Goal: Transaction & Acquisition: Purchase product/service

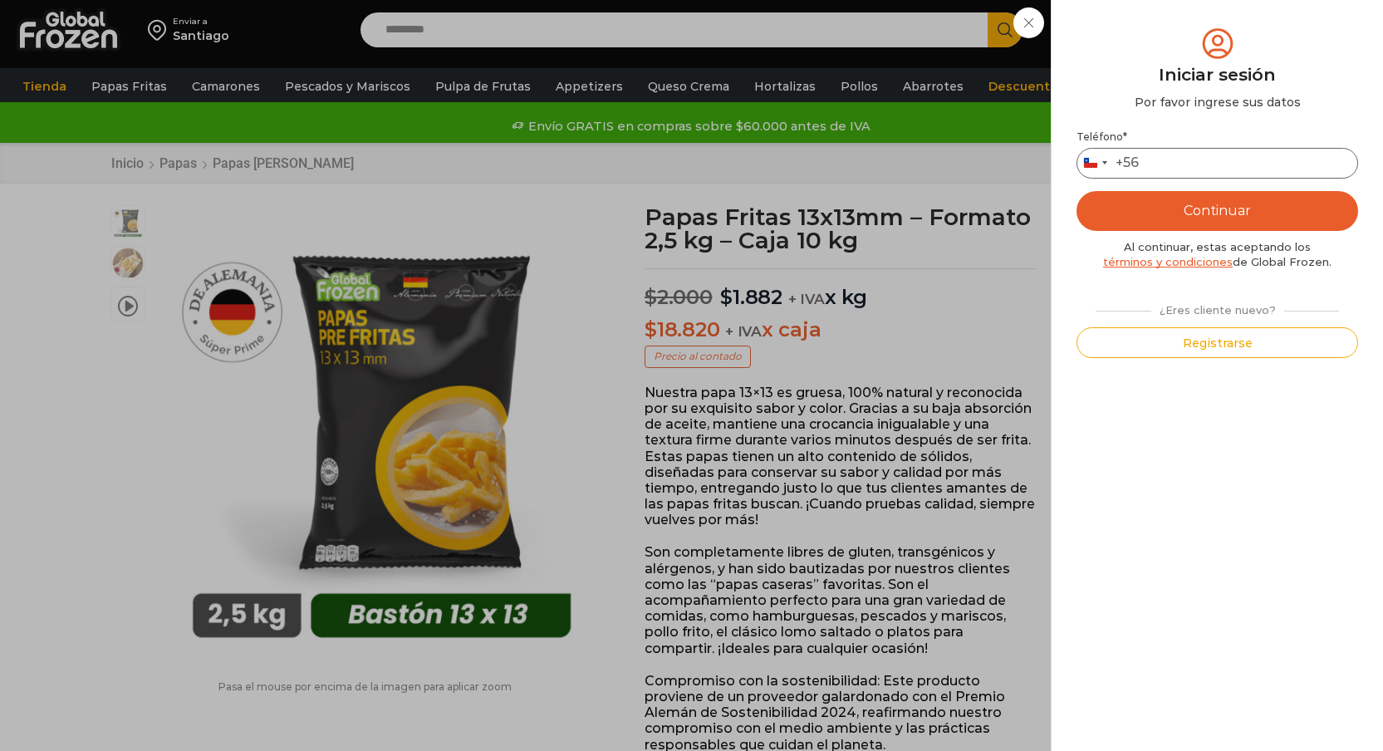
click at [1201, 165] on input "Teléfono *" at bounding box center [1217, 163] width 282 height 31
type input "*********"
click at [1198, 212] on button "Continuar" at bounding box center [1217, 211] width 282 height 40
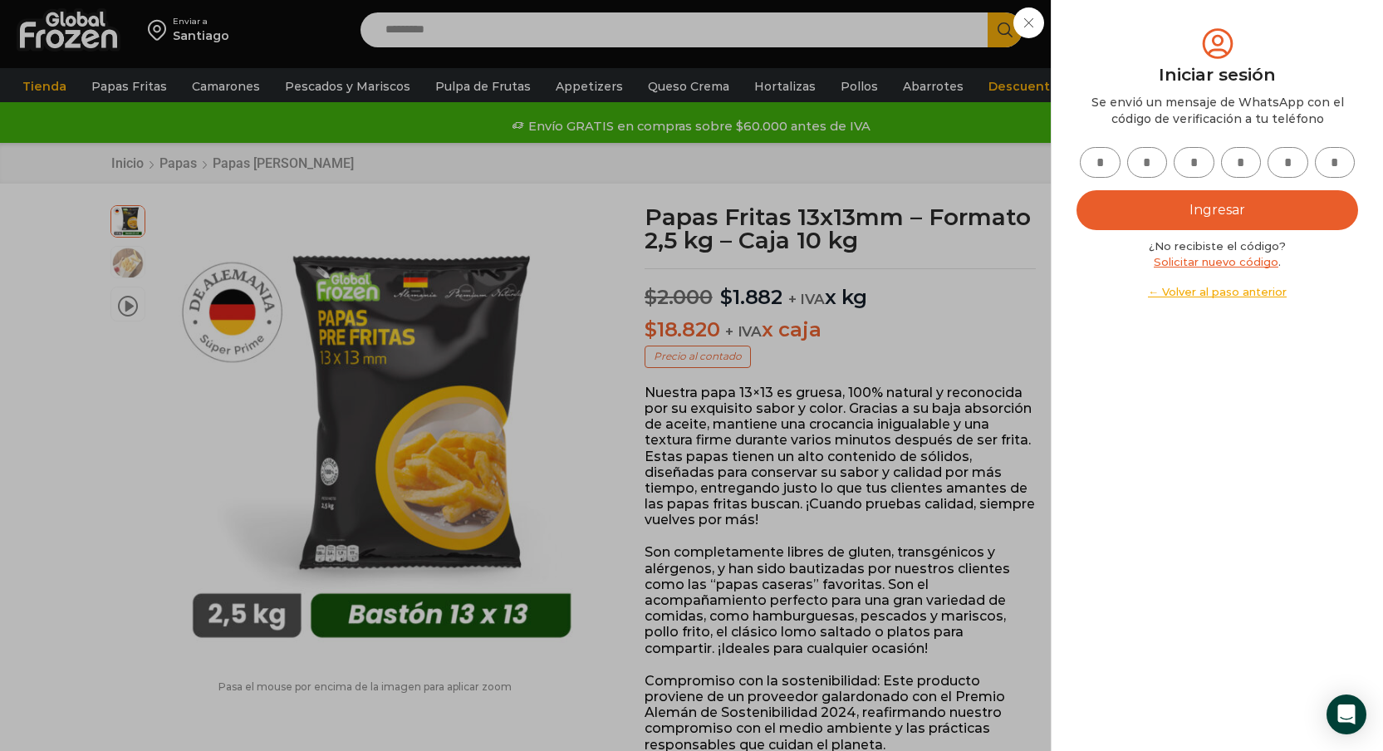
click at [1110, 158] on input "text" at bounding box center [1100, 162] width 41 height 31
type input "*"
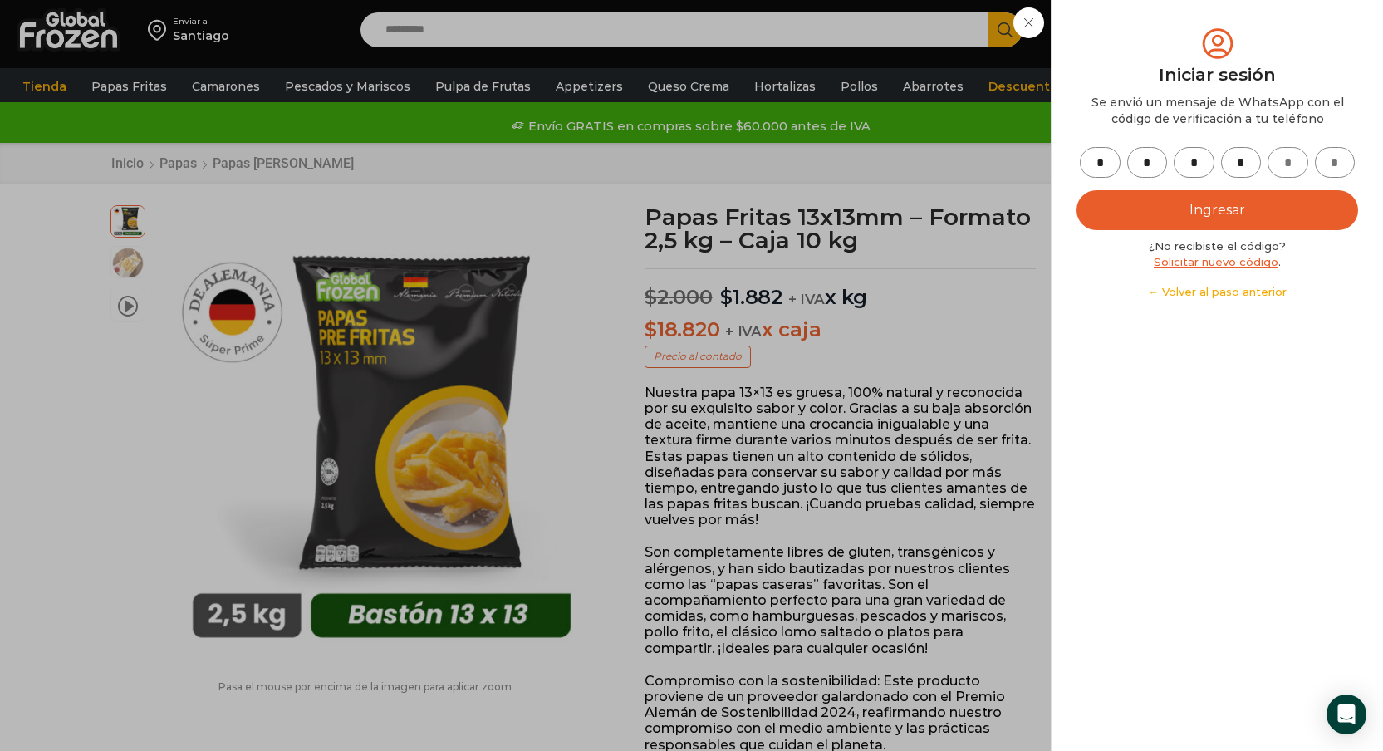
type input "*"
click at [1120, 221] on button "Ingresar" at bounding box center [1217, 210] width 282 height 40
click at [1159, 223] on button "Ingresar" at bounding box center [1217, 210] width 282 height 40
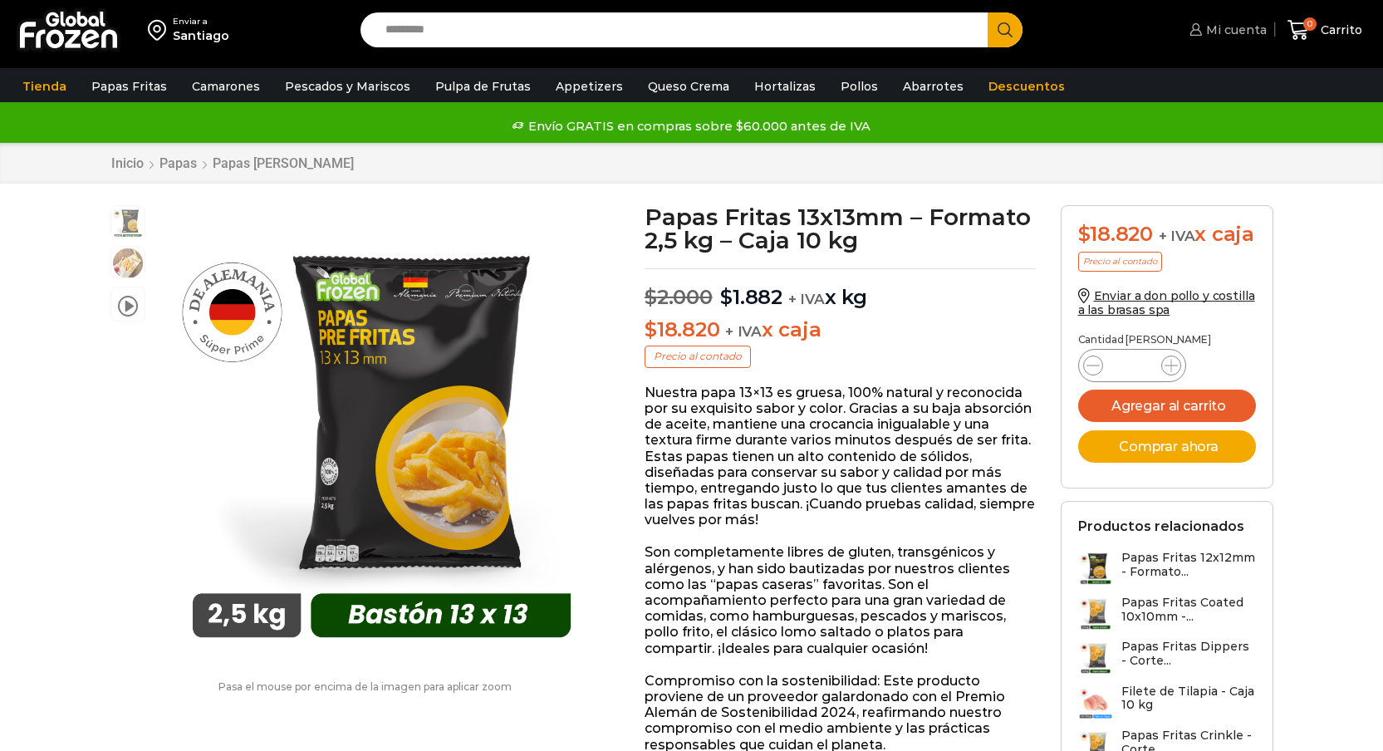
click at [1201, 31] on icon at bounding box center [1195, 29] width 12 height 12
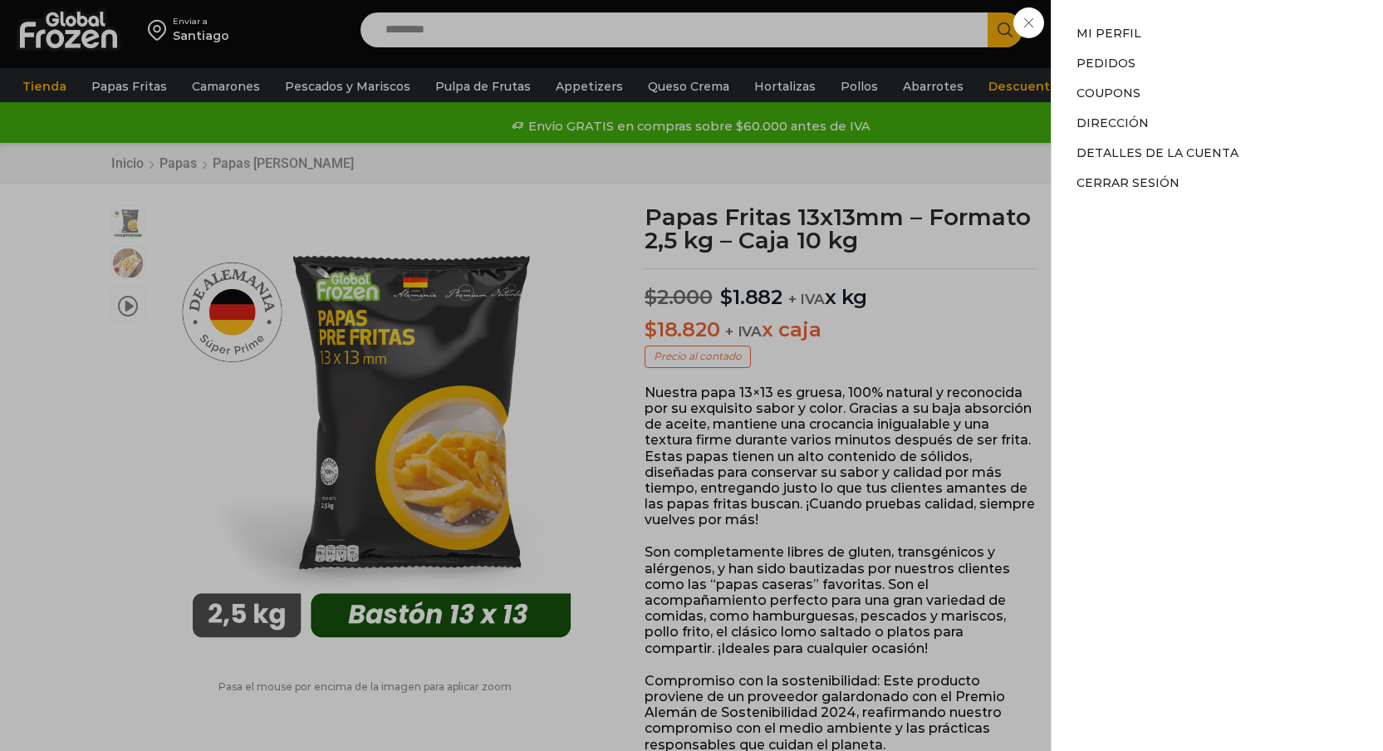
click at [1185, 47] on div "Mi cuenta Mi cuenta Mi perfil Pedidos Descargas Coupons Dirección Detalles de l…" at bounding box center [1225, 29] width 81 height 33
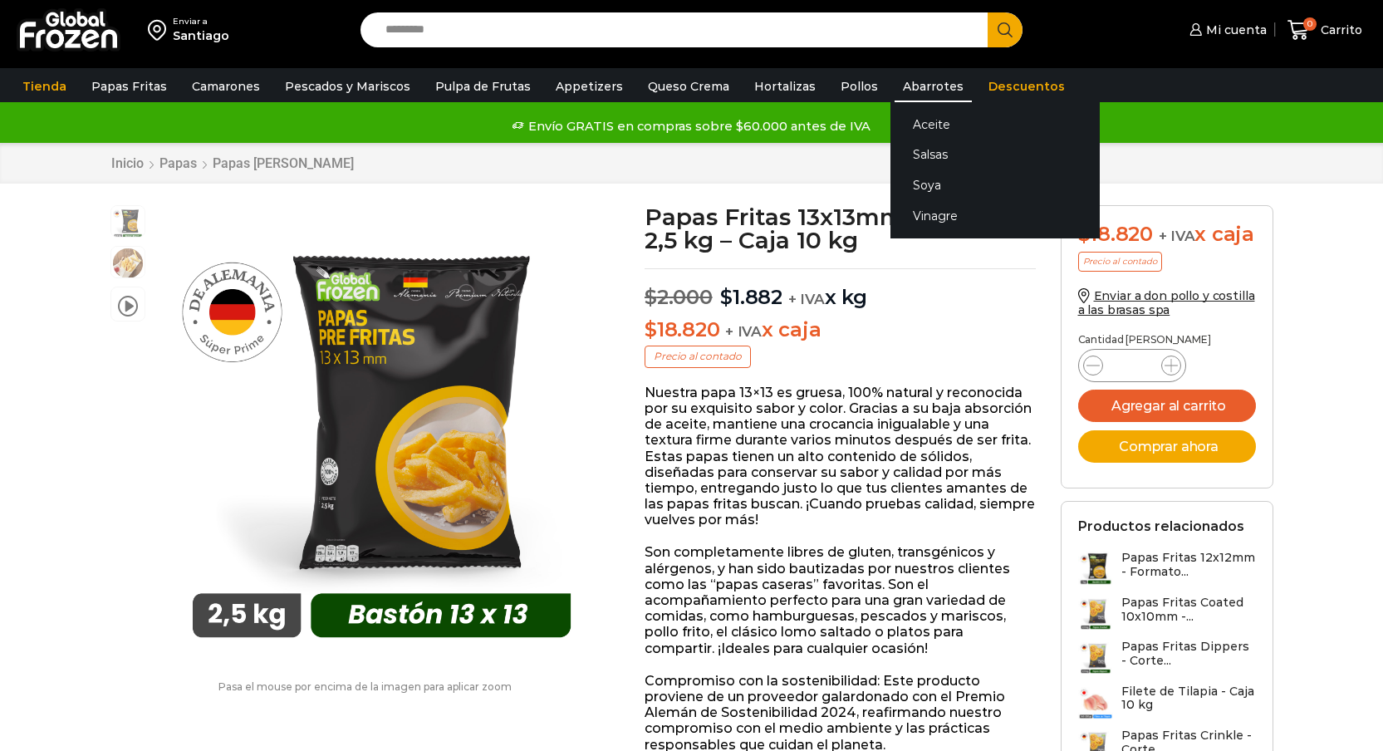
click at [895, 82] on link "Abarrotes" at bounding box center [933, 87] width 77 height 32
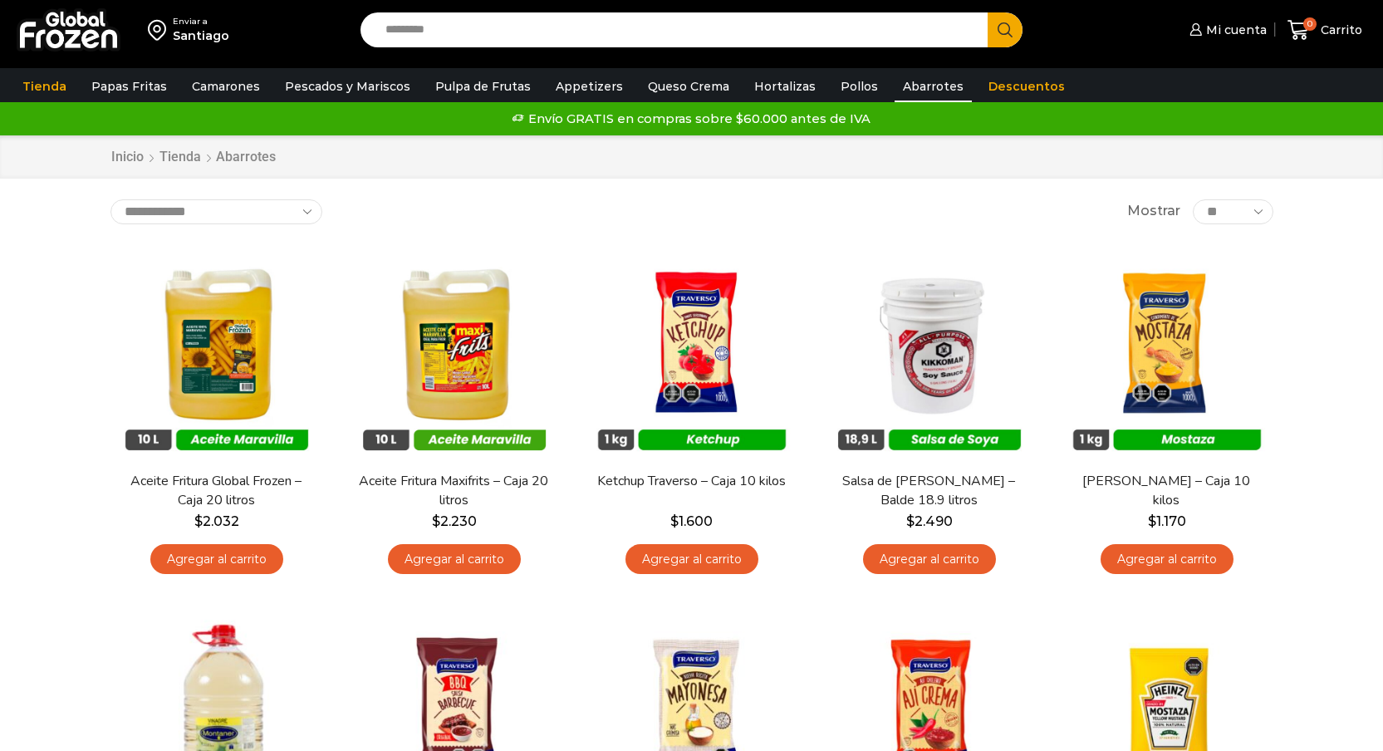
click at [985, 91] on link "Descuentos" at bounding box center [1026, 87] width 93 height 32
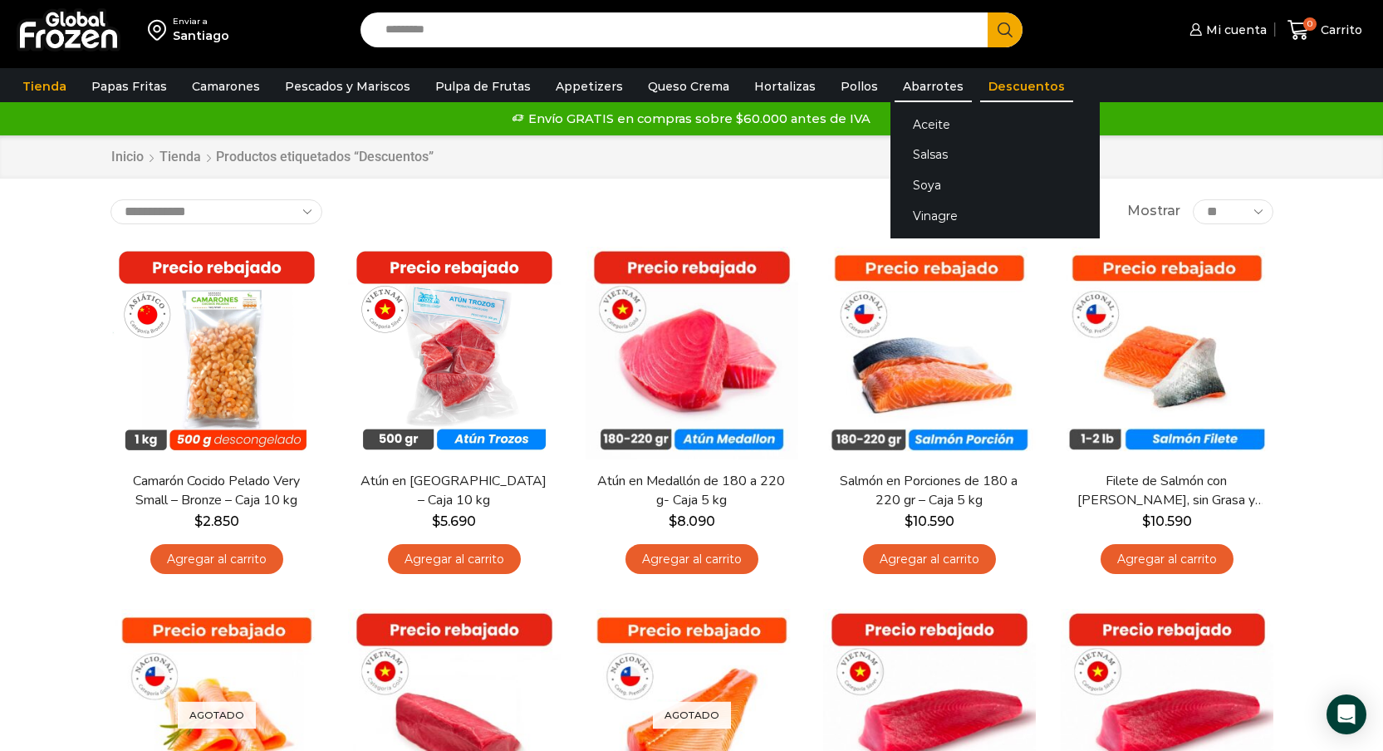
click at [904, 82] on link "Abarrotes" at bounding box center [933, 87] width 77 height 32
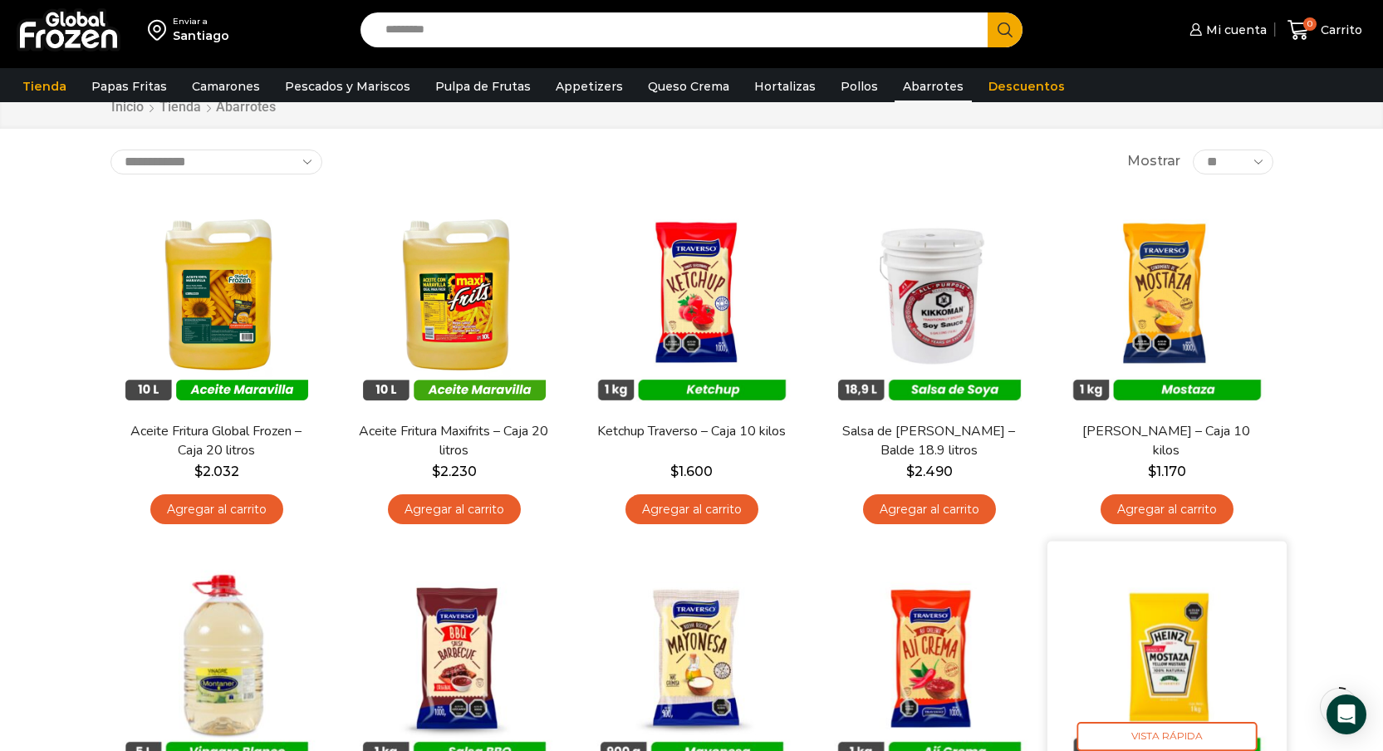
scroll to position [61, 0]
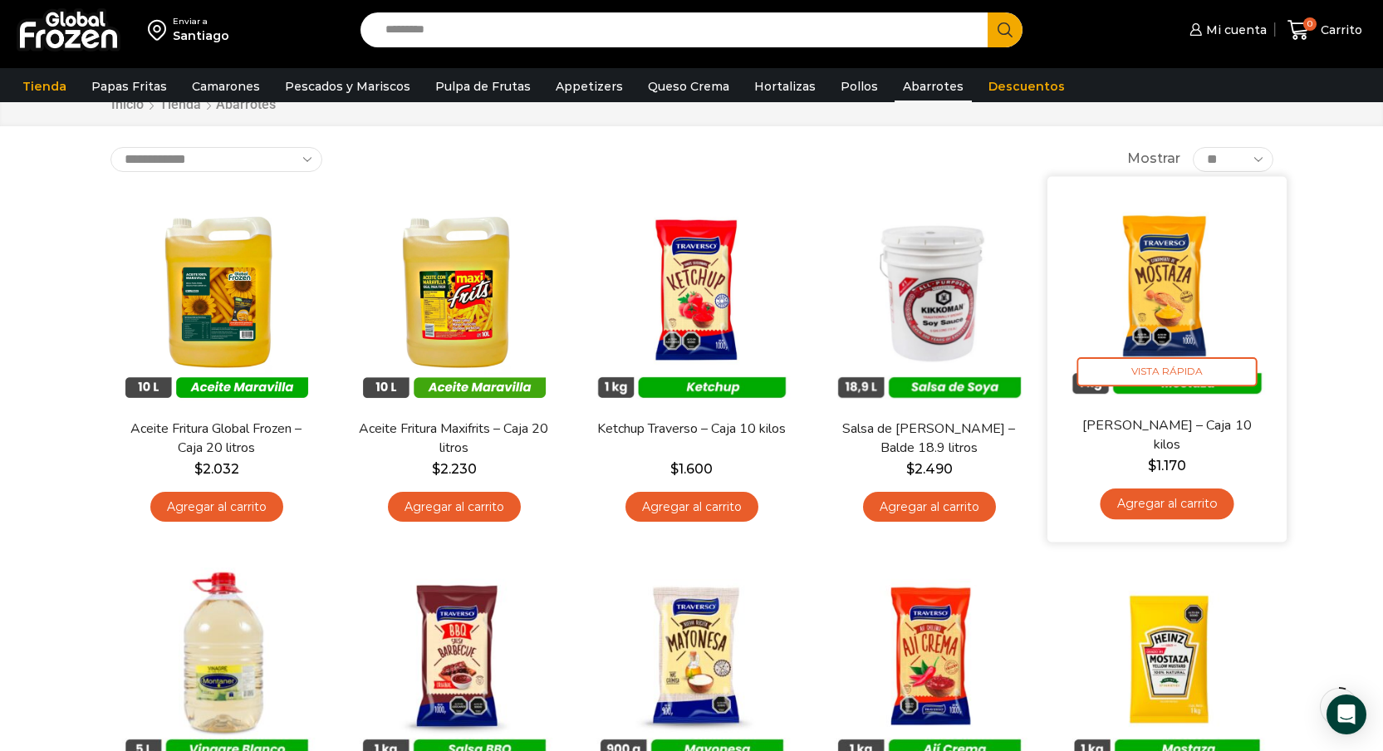
click at [1171, 504] on link "Agregar al carrito" at bounding box center [1167, 503] width 134 height 31
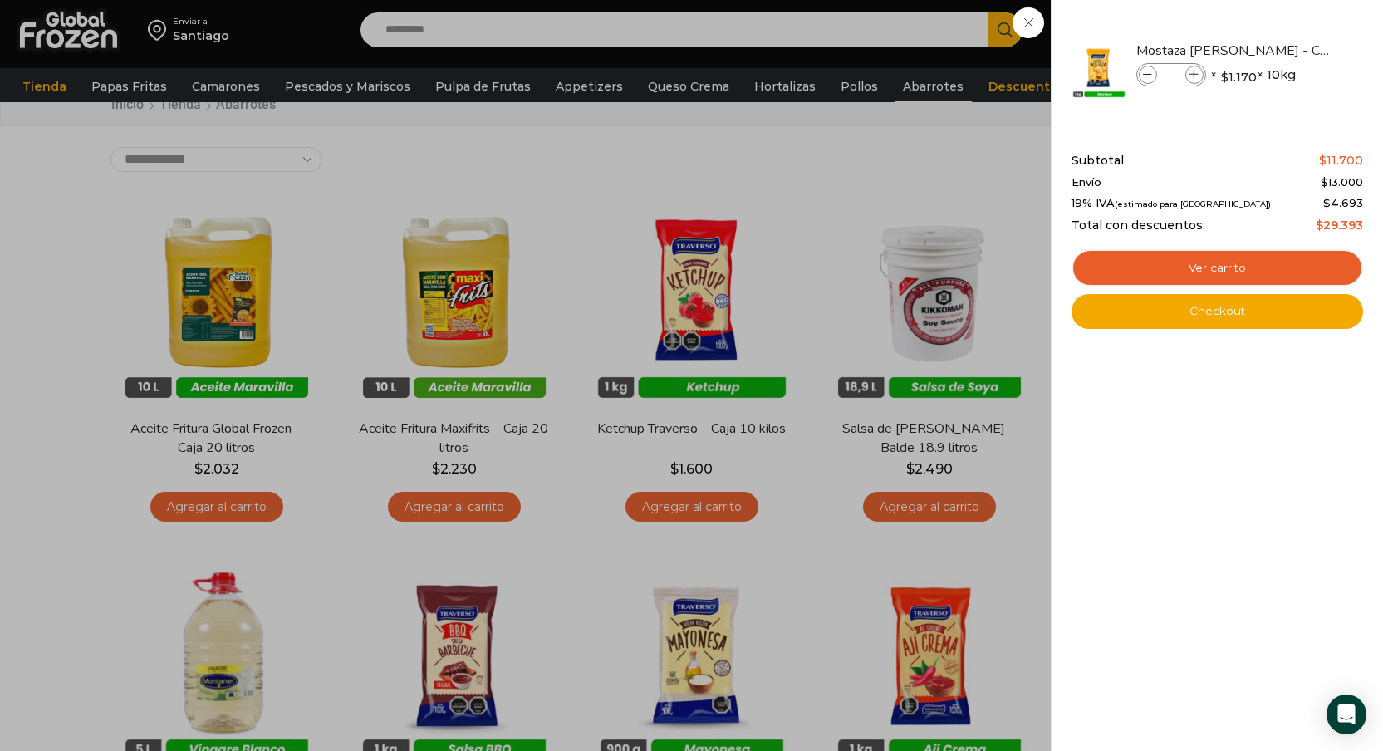
click at [1283, 50] on div "1 Carrito 1 1 Shopping Cart *" at bounding box center [1324, 30] width 83 height 39
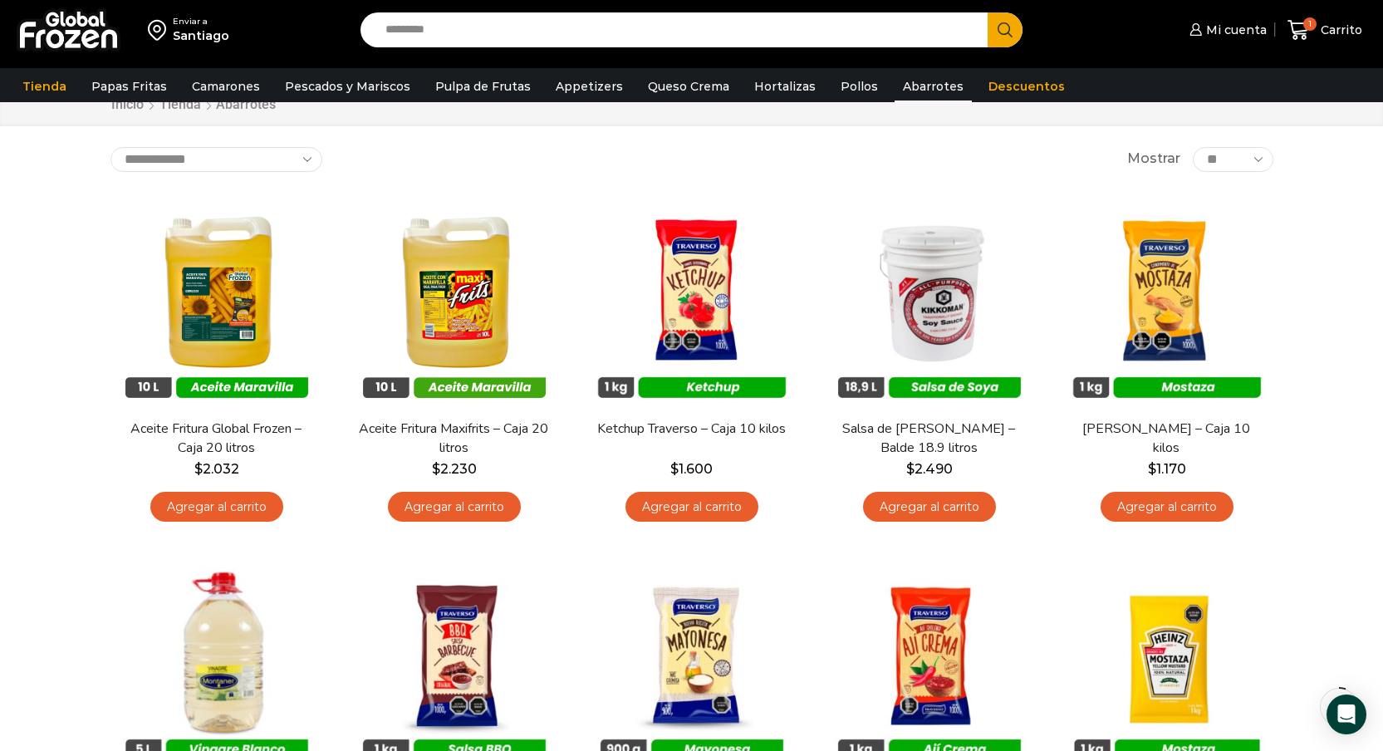
click at [690, 508] on link "Agregar al carrito" at bounding box center [691, 507] width 133 height 31
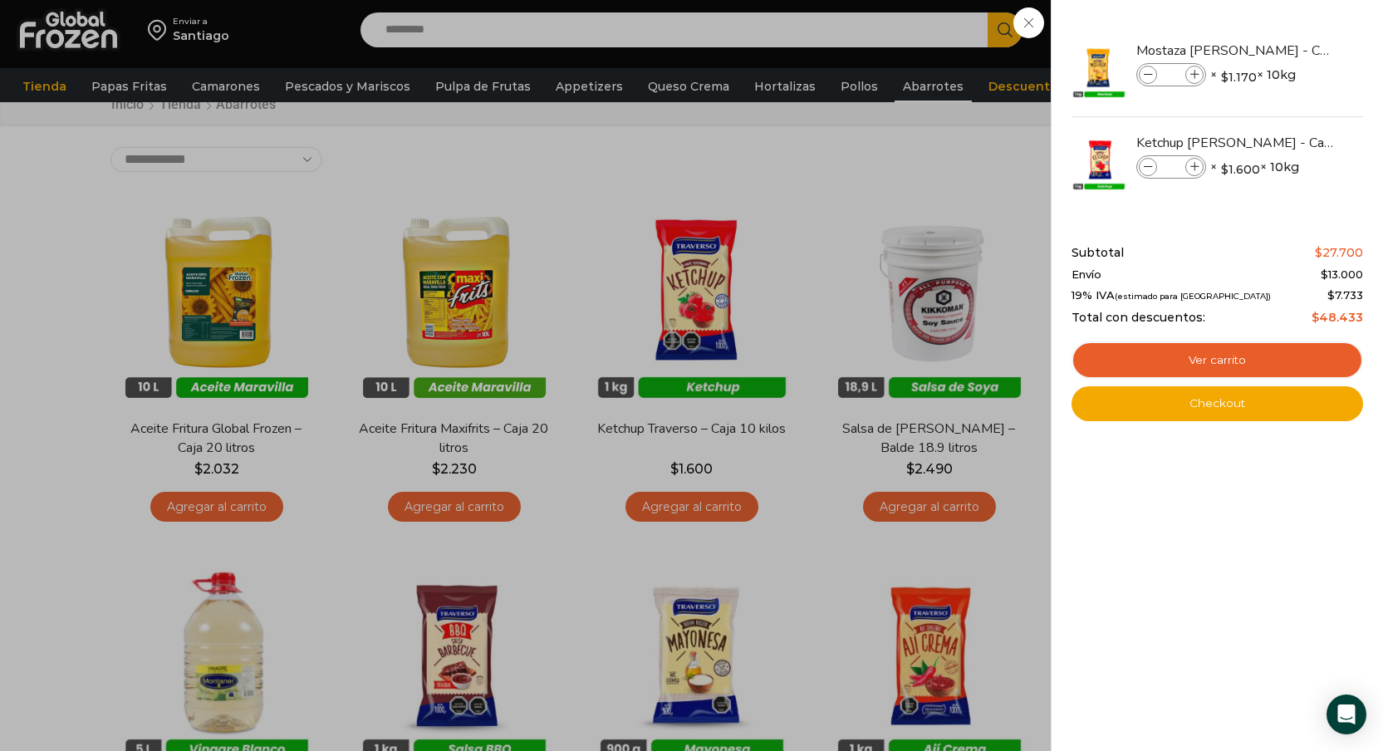
click at [1283, 50] on div "2 Carrito 2 2 Shopping Cart *" at bounding box center [1324, 30] width 83 height 39
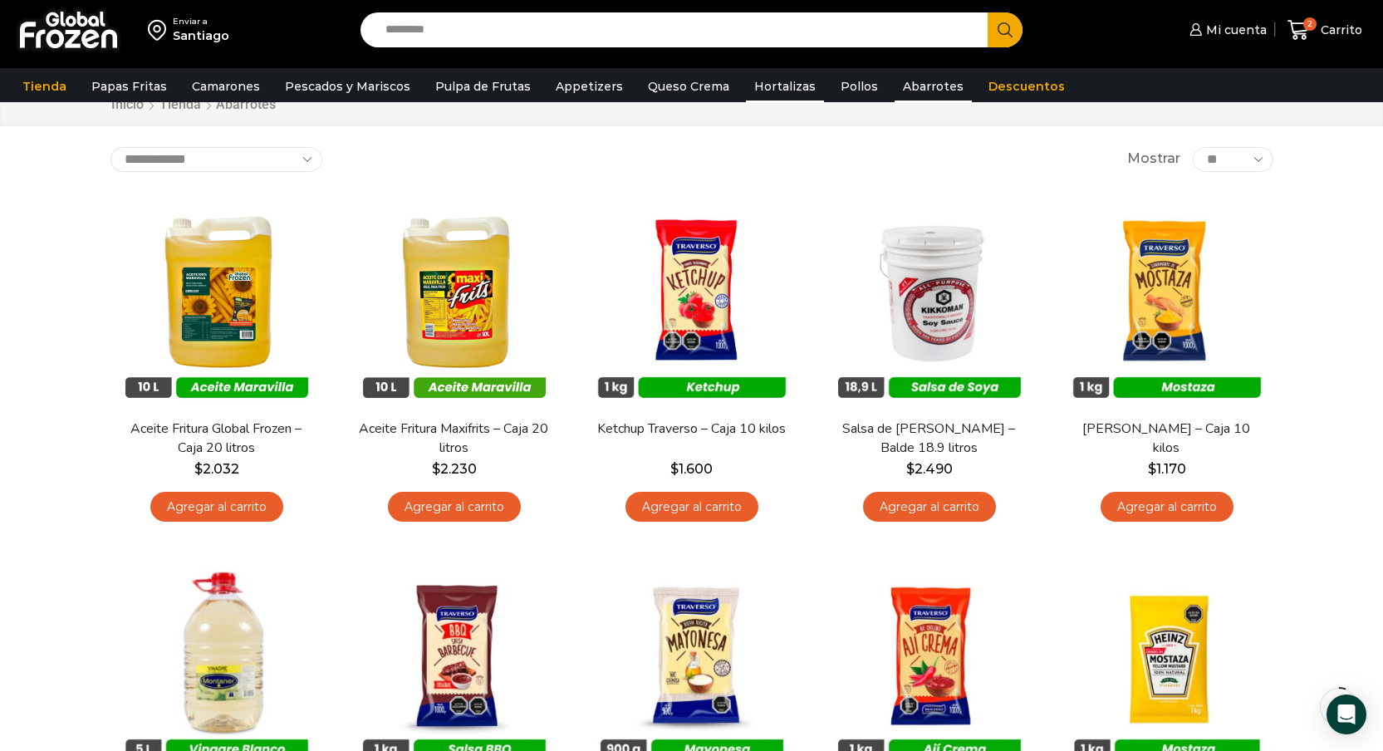
click at [747, 86] on link "Hortalizas" at bounding box center [785, 87] width 78 height 32
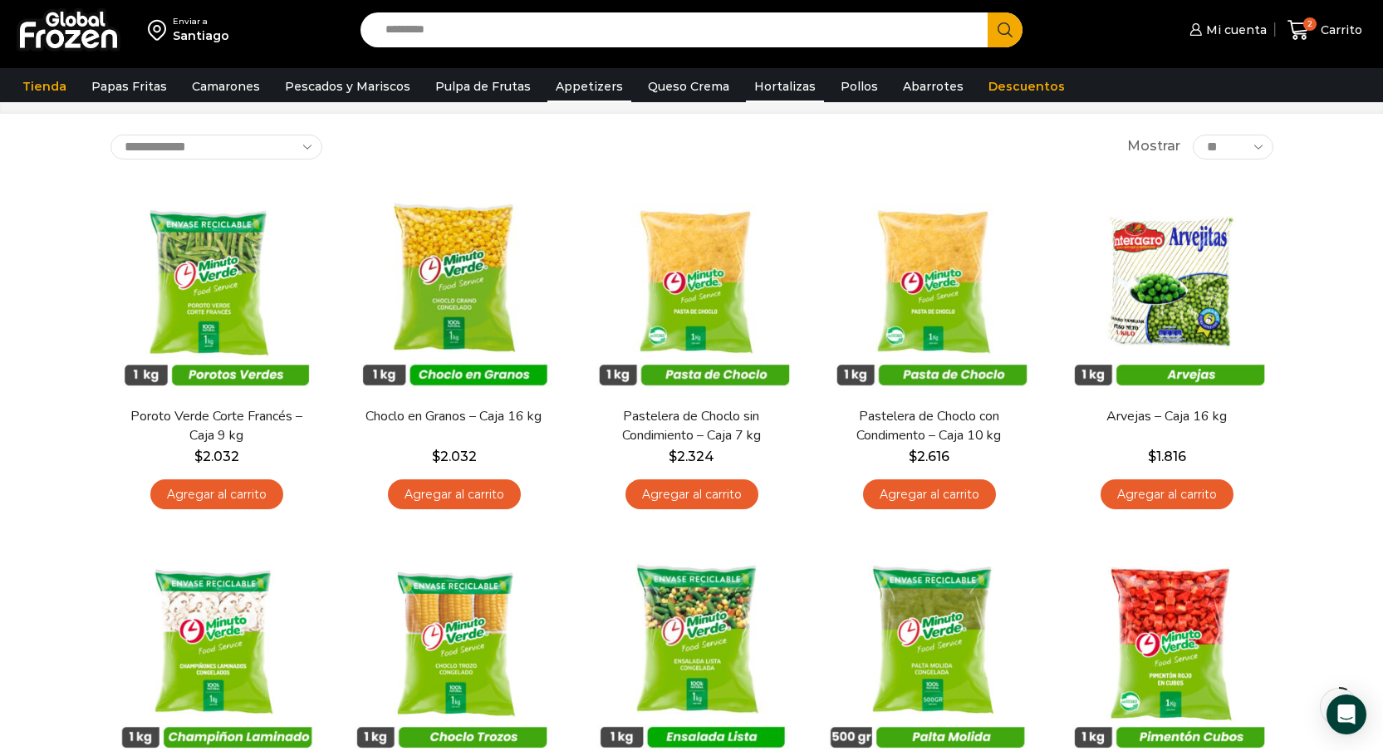
click at [584, 92] on link "Appetizers" at bounding box center [589, 87] width 84 height 32
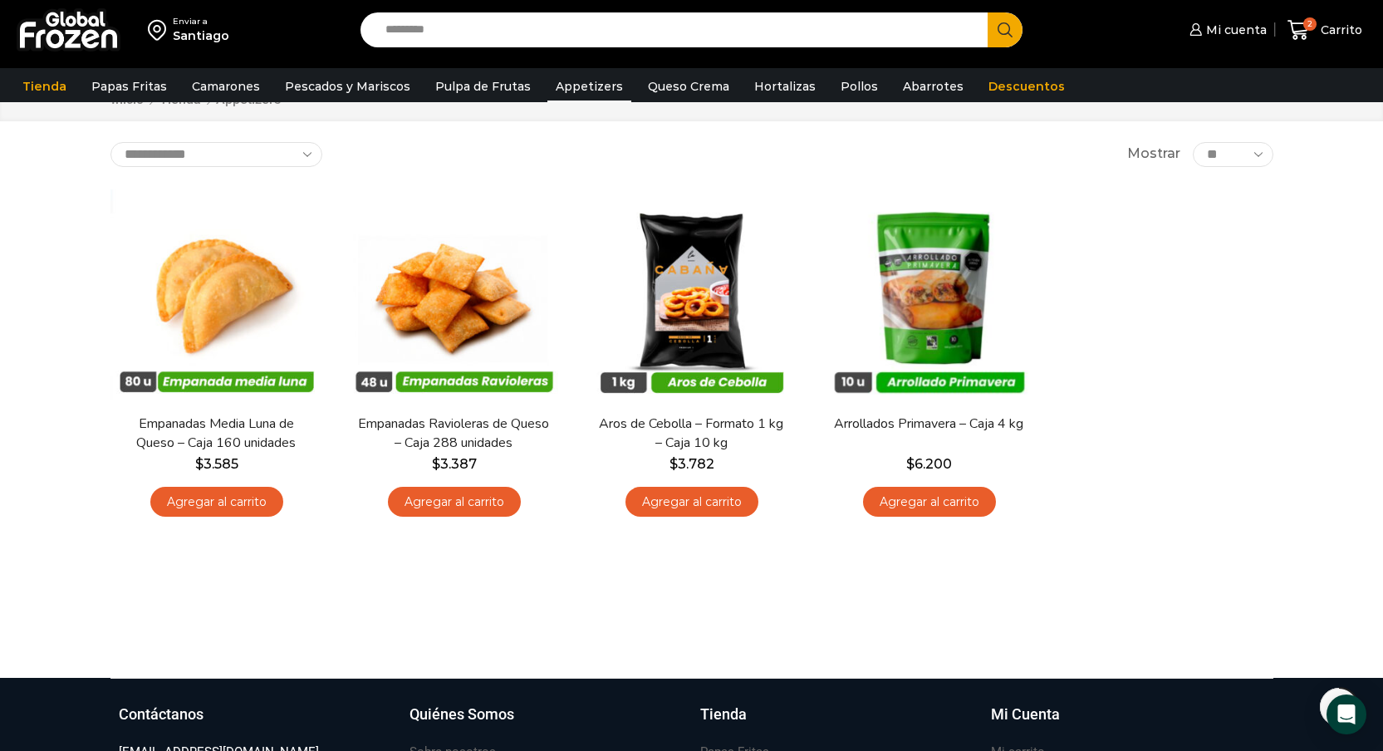
scroll to position [66, 0]
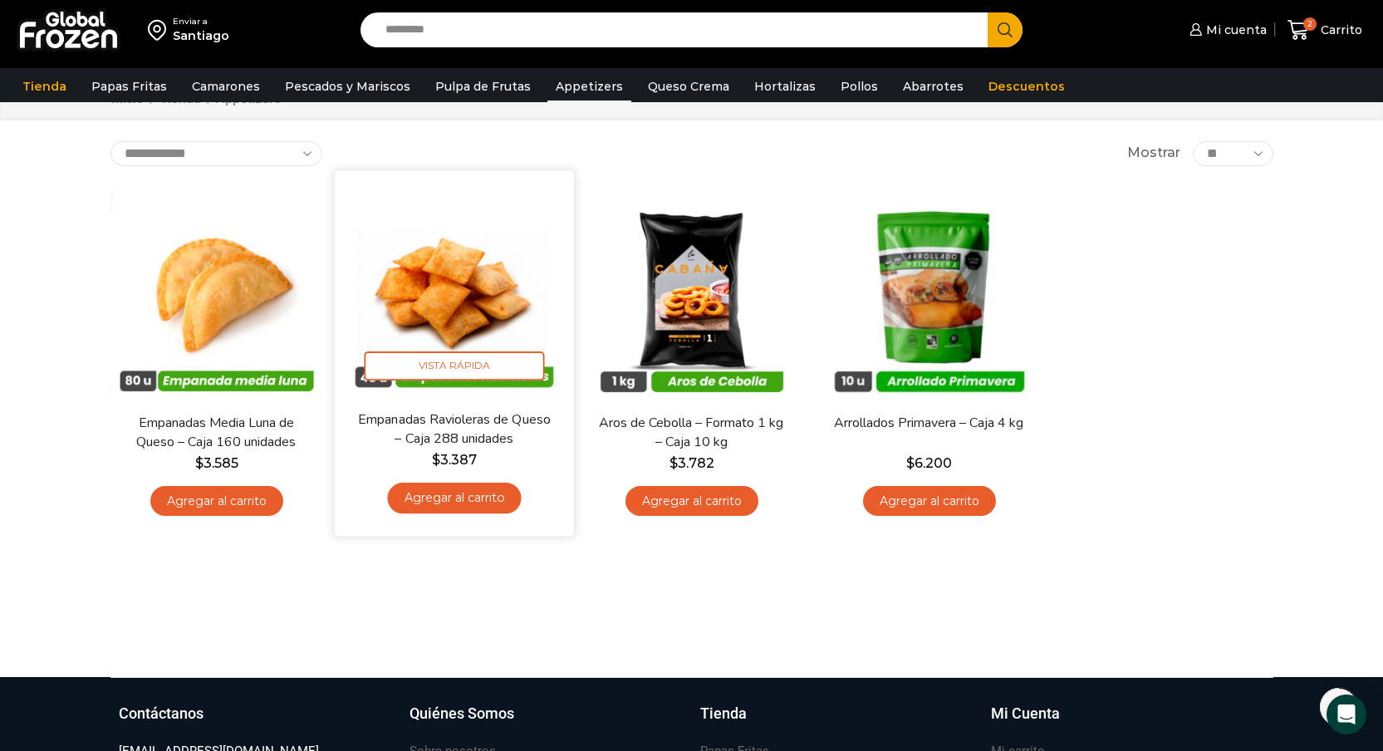
click at [458, 493] on link "Agregar al carrito" at bounding box center [454, 498] width 134 height 31
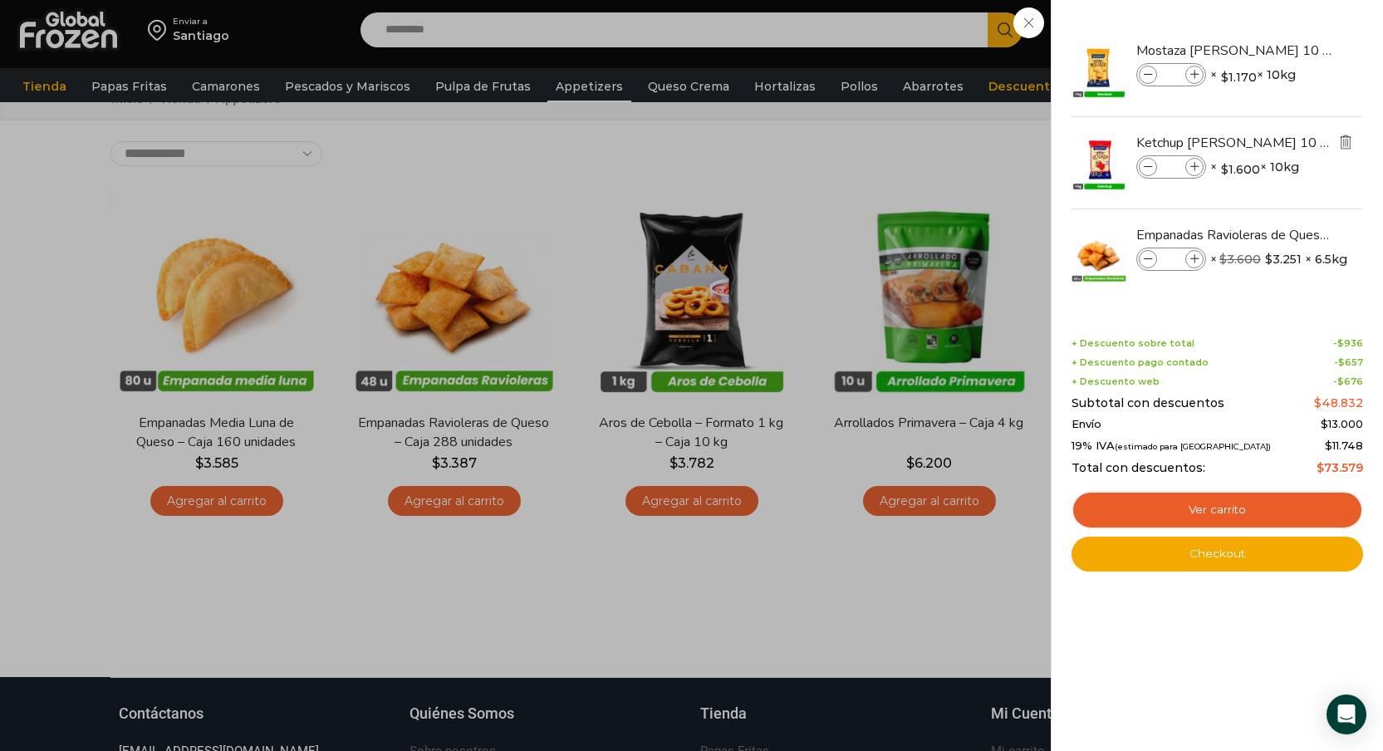
click at [1345, 142] on img "Eliminar Ketchup Traverso - Caja 10 kilos del carrito" at bounding box center [1345, 142] width 15 height 15
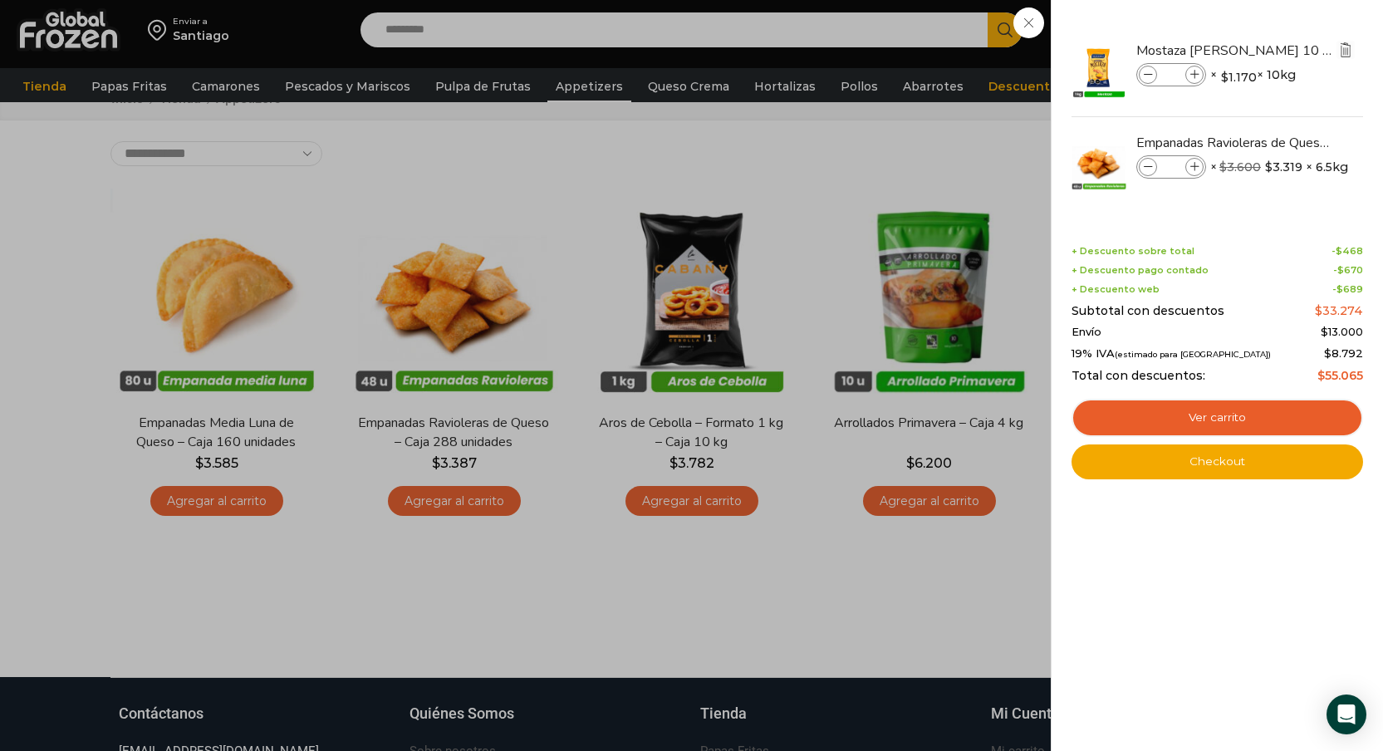
click at [1342, 53] on img "Eliminar Mostaza Traverso - Caja 10 kilos del carrito" at bounding box center [1345, 49] width 15 height 15
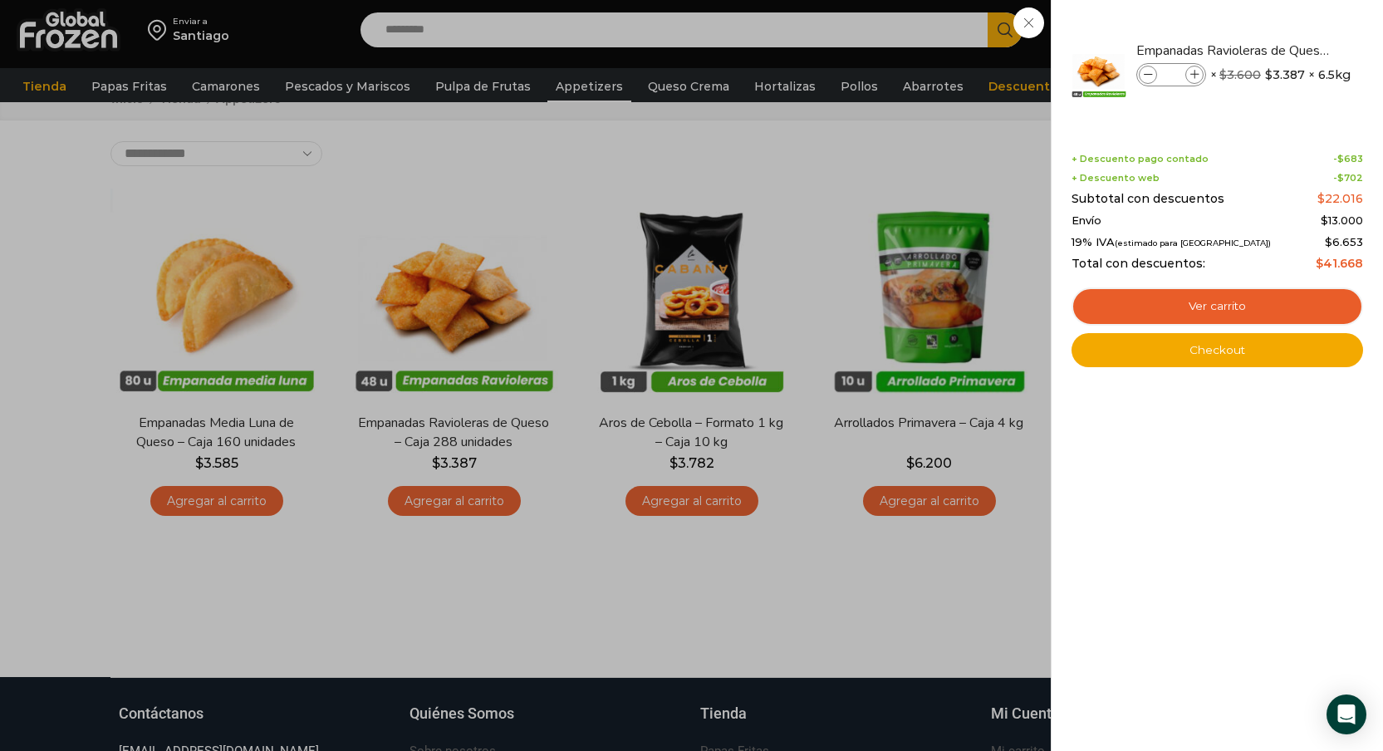
click at [1283, 50] on div "1 [GEOGRAPHIC_DATA] 1 1 Shopping Cart *" at bounding box center [1324, 30] width 83 height 39
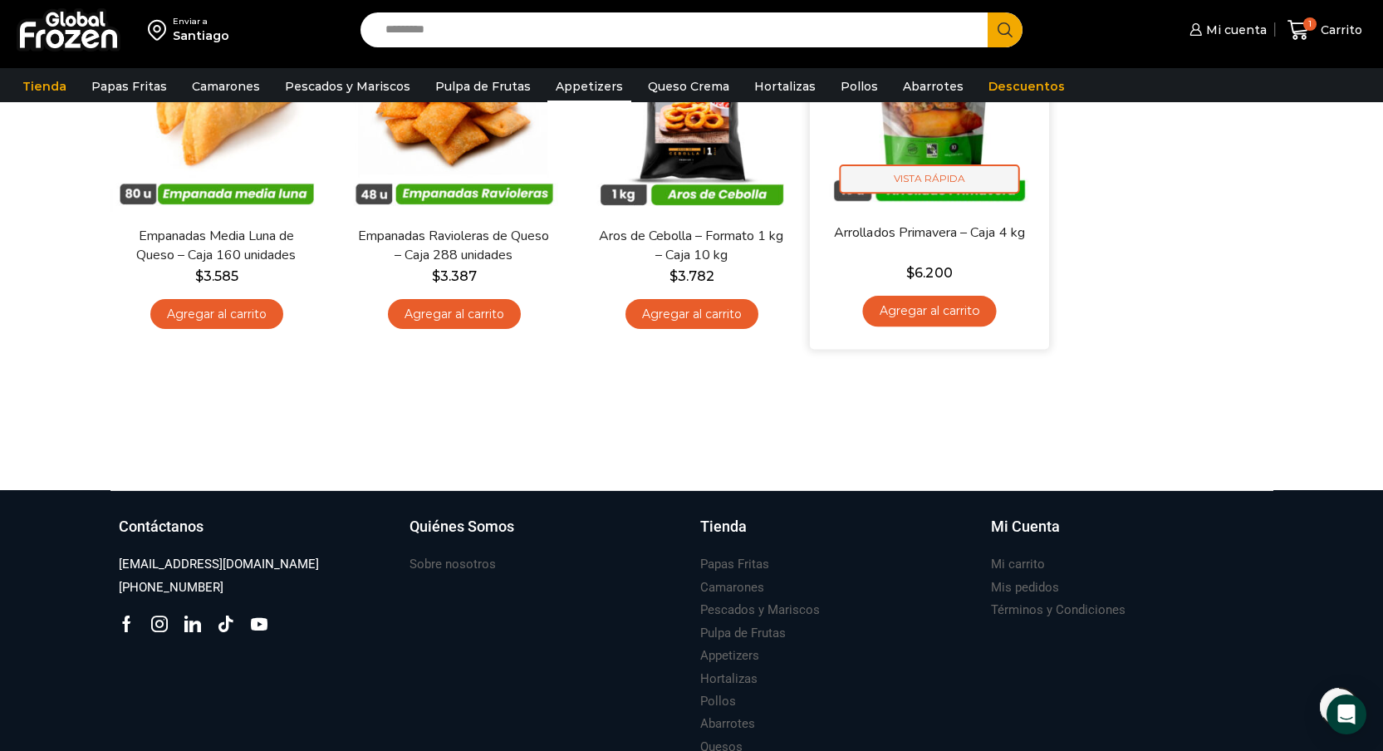
scroll to position [0, 0]
